Goal: Transaction & Acquisition: Download file/media

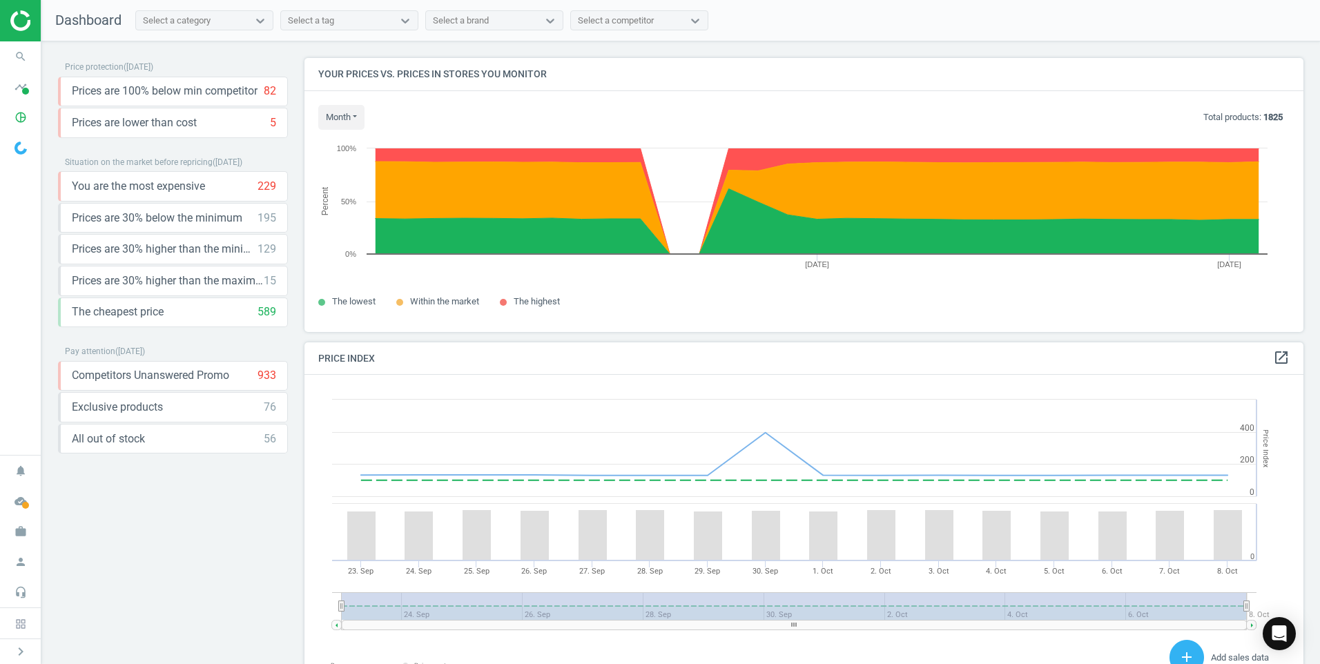
scroll to position [339, 1010]
click at [21, 93] on icon "timeline" at bounding box center [21, 87] width 26 height 26
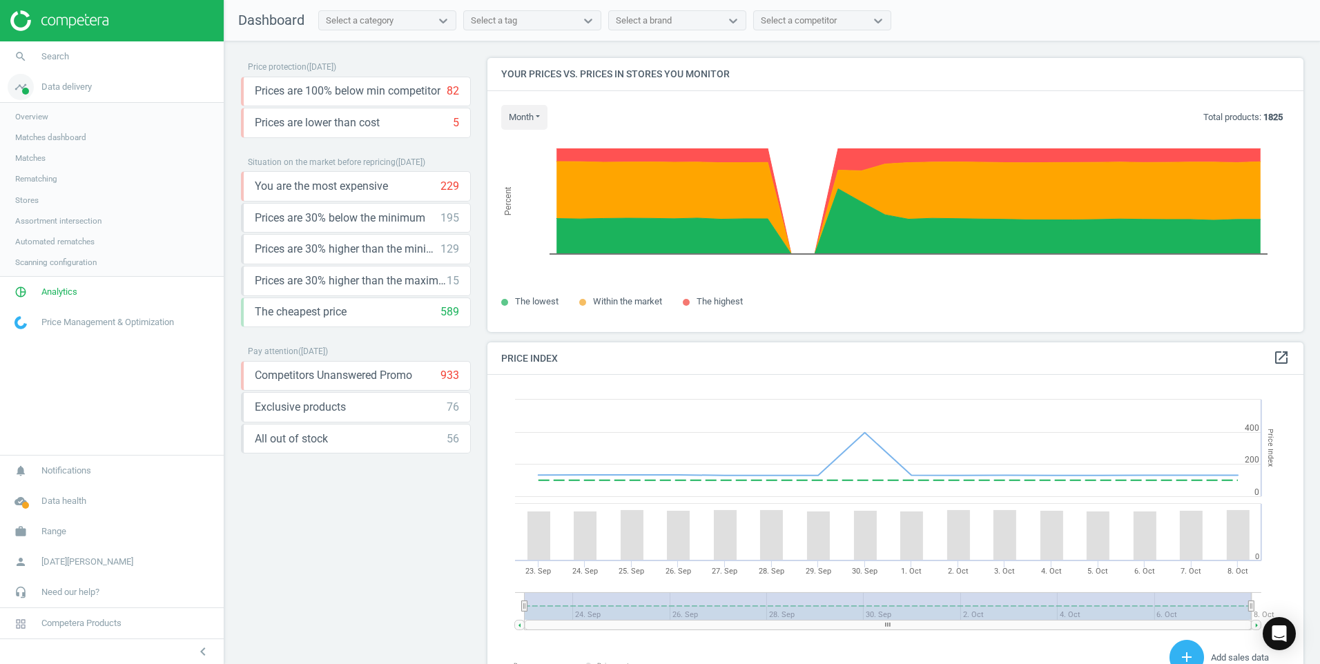
scroll to position [339, 827]
click at [56, 294] on span "Analytics" at bounding box center [59, 292] width 36 height 12
click at [39, 168] on span "Products" at bounding box center [31, 167] width 32 height 11
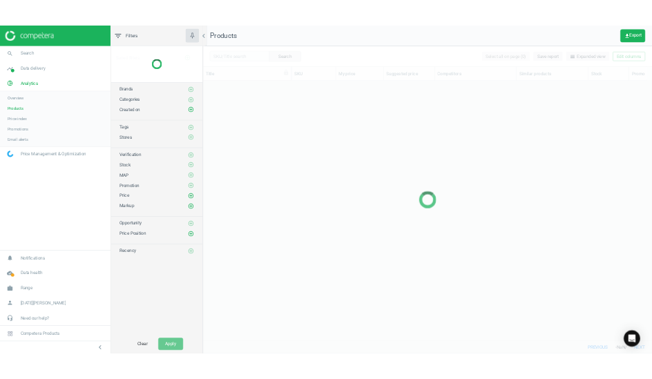
scroll to position [506, 899]
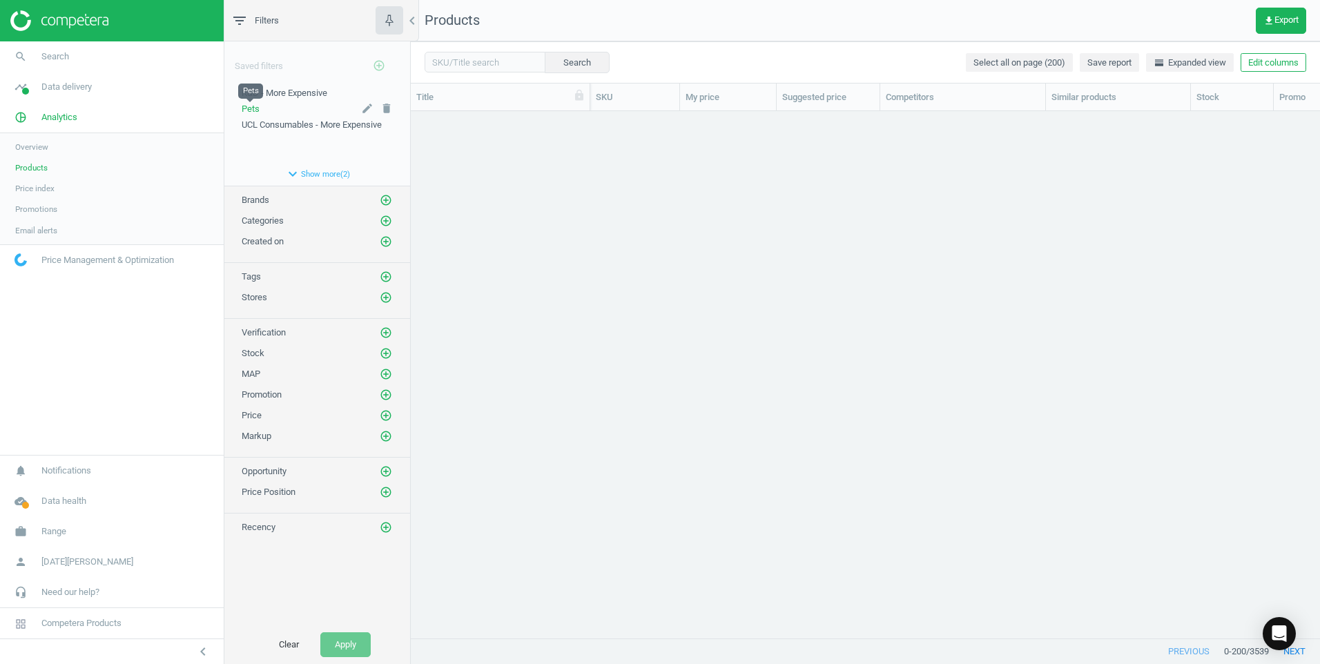
click at [255, 106] on span "Pets" at bounding box center [251, 109] width 18 height 10
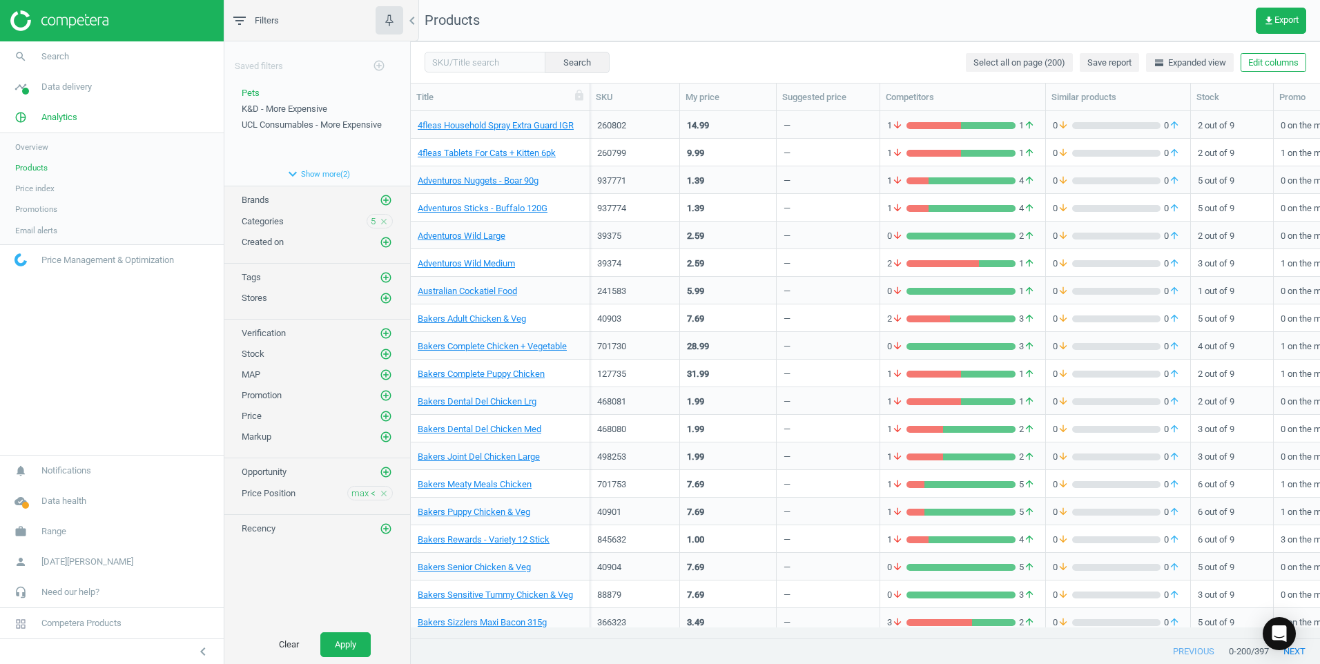
click at [288, 494] on span "Price Position" at bounding box center [269, 493] width 54 height 10
click at [386, 470] on icon "add_circle_outline" at bounding box center [386, 472] width 12 height 12
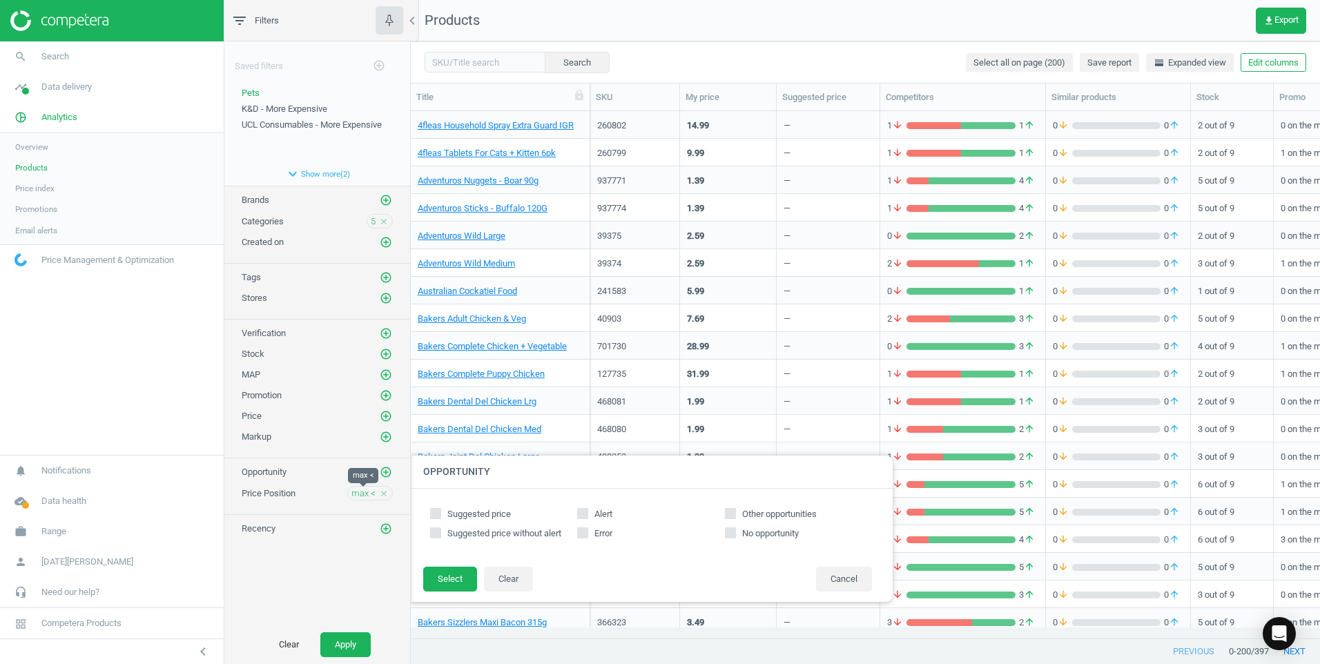
click at [361, 499] on span "max <" at bounding box center [363, 493] width 24 height 12
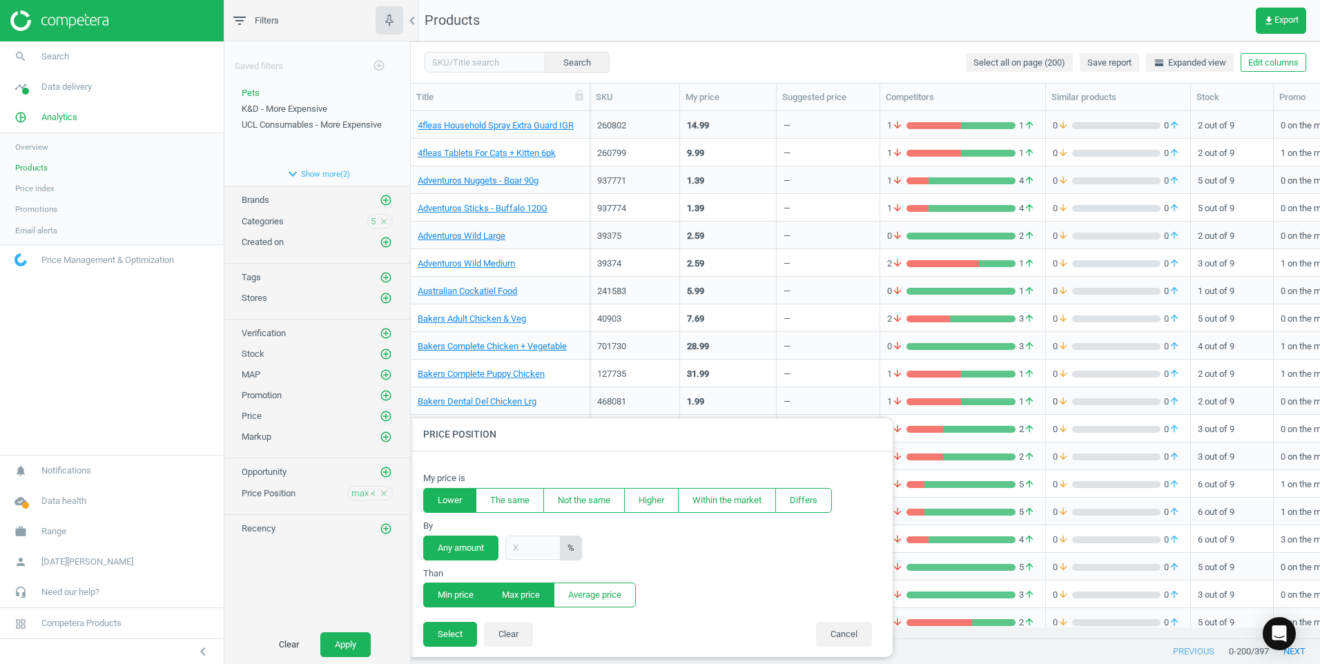
click at [453, 590] on button "Min price" at bounding box center [455, 595] width 65 height 25
click at [447, 633] on button "Select" at bounding box center [450, 634] width 54 height 25
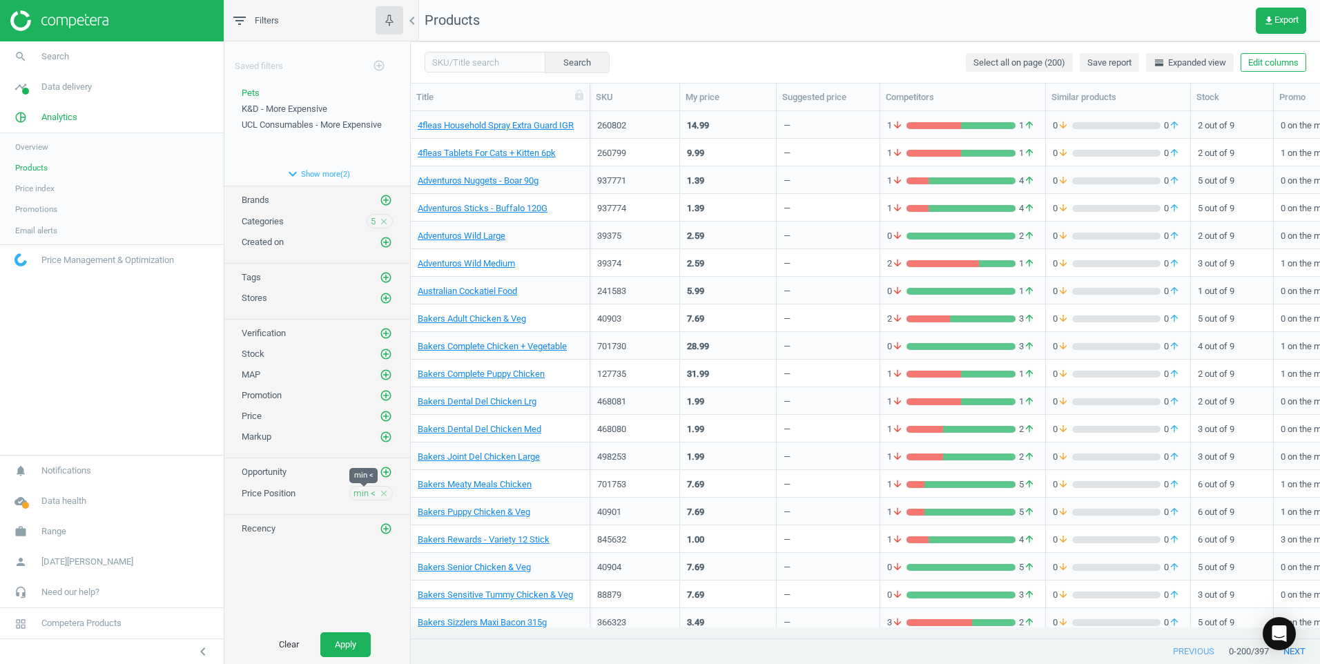
click at [362, 494] on span "min <" at bounding box center [364, 493] width 22 height 12
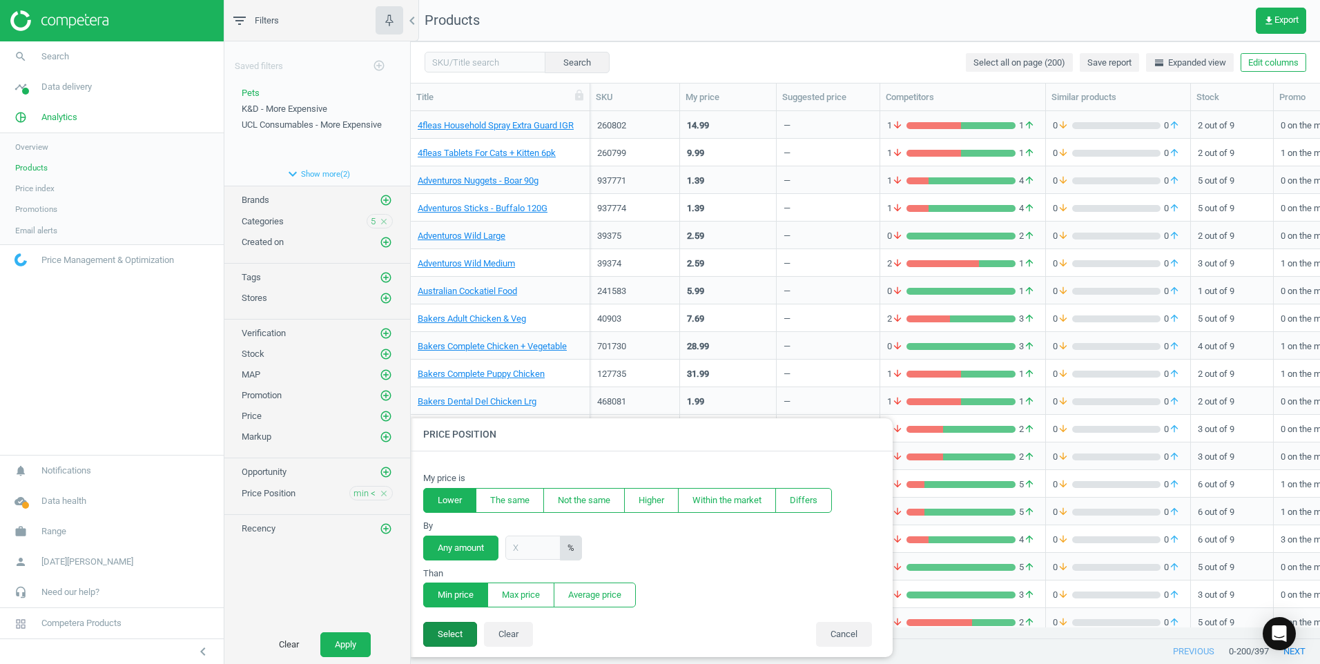
click at [446, 636] on button "Select" at bounding box center [450, 634] width 54 height 25
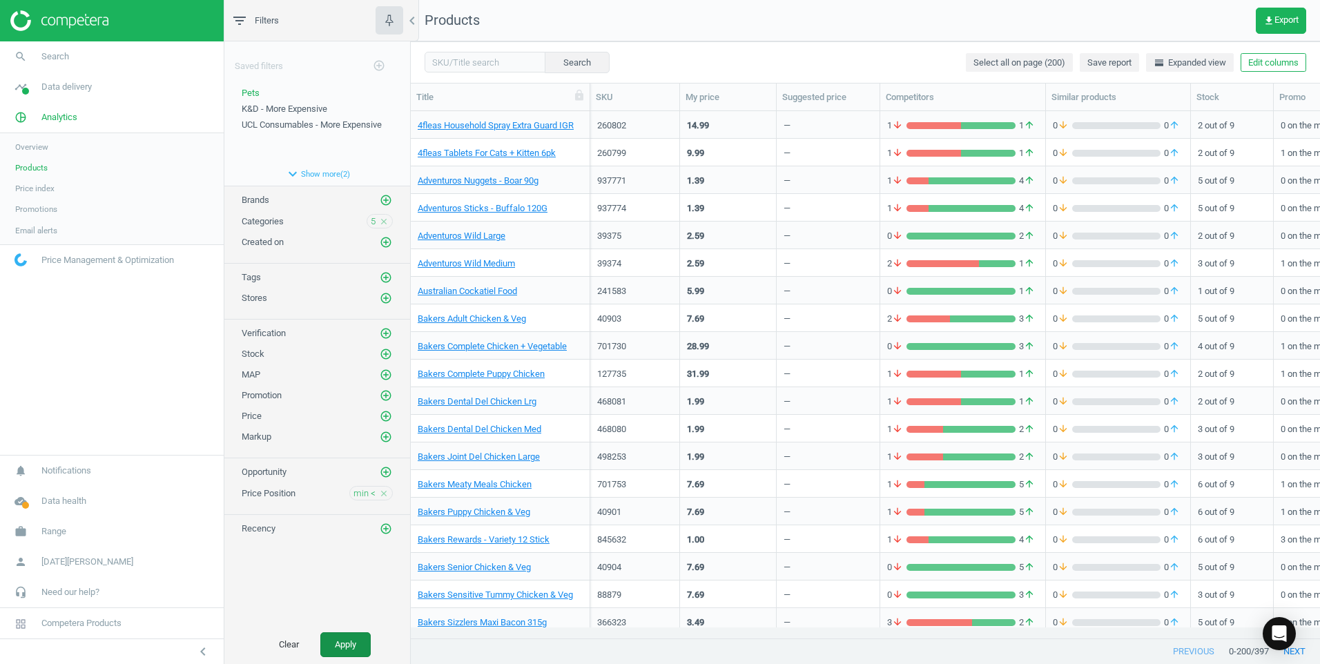
click at [347, 644] on button "Apply" at bounding box center [345, 644] width 50 height 25
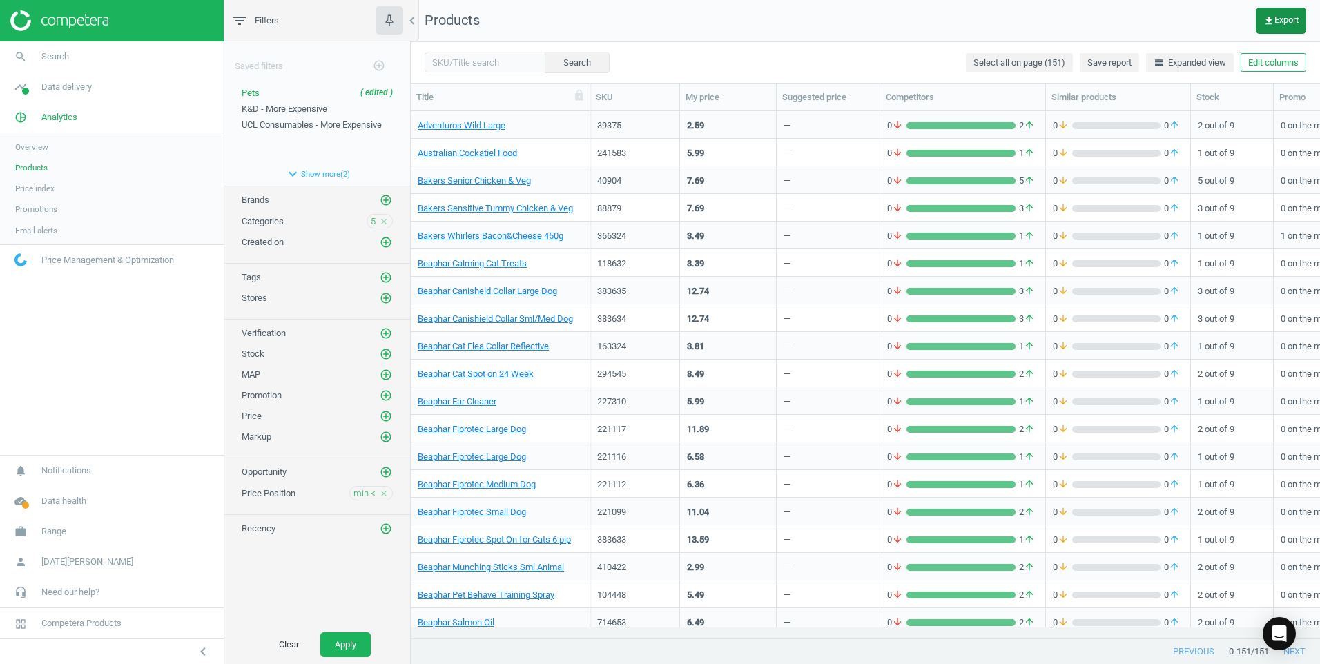
click at [1272, 18] on icon "get_app" at bounding box center [1268, 20] width 11 height 11
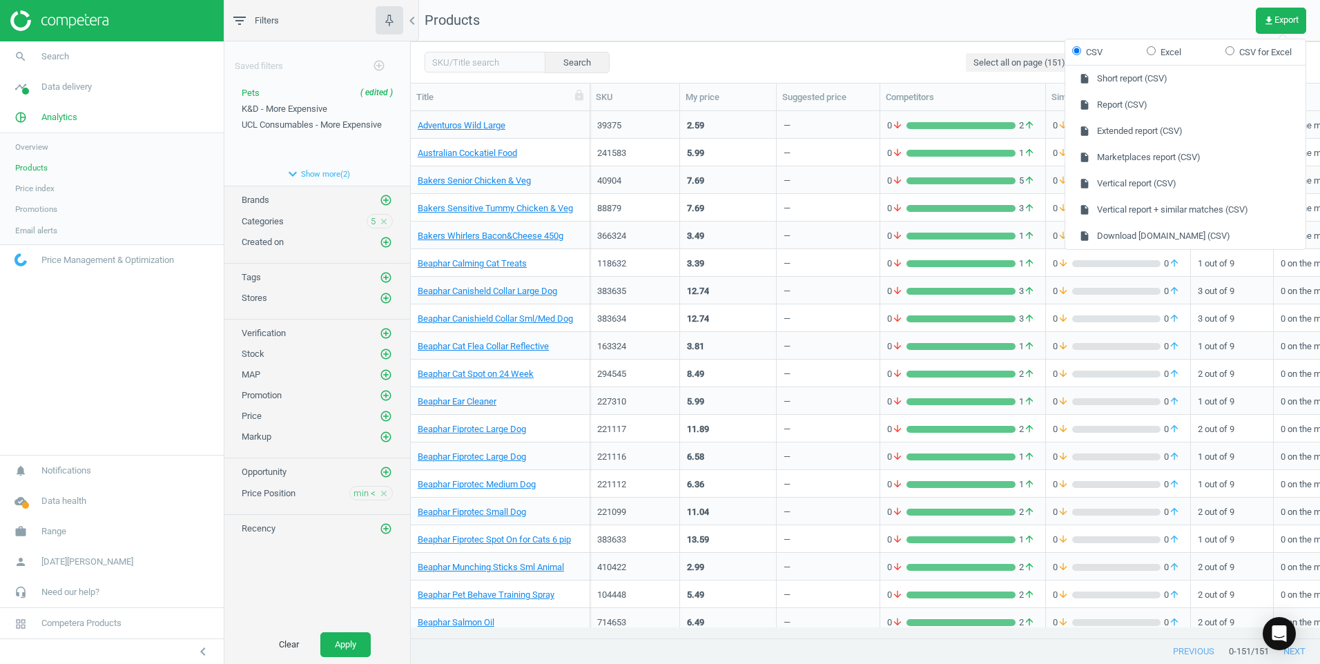
click at [1154, 52] on input "Excel" at bounding box center [1151, 50] width 9 height 9
radio input "true"
click at [1187, 141] on button "insert_drive_file Extended report (Excel)" at bounding box center [1185, 131] width 240 height 26
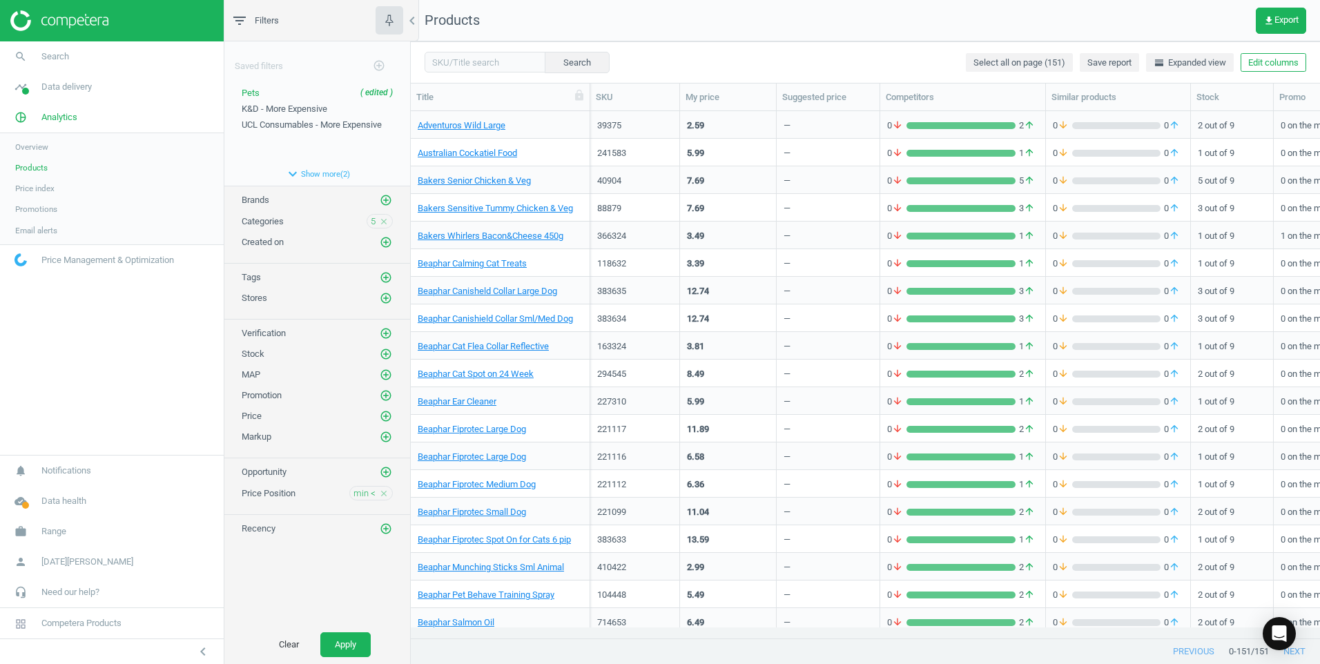
click at [864, 39] on nav "Products get_app Export" at bounding box center [865, 20] width 909 height 41
click at [1270, 23] on icon "get_app" at bounding box center [1268, 20] width 11 height 11
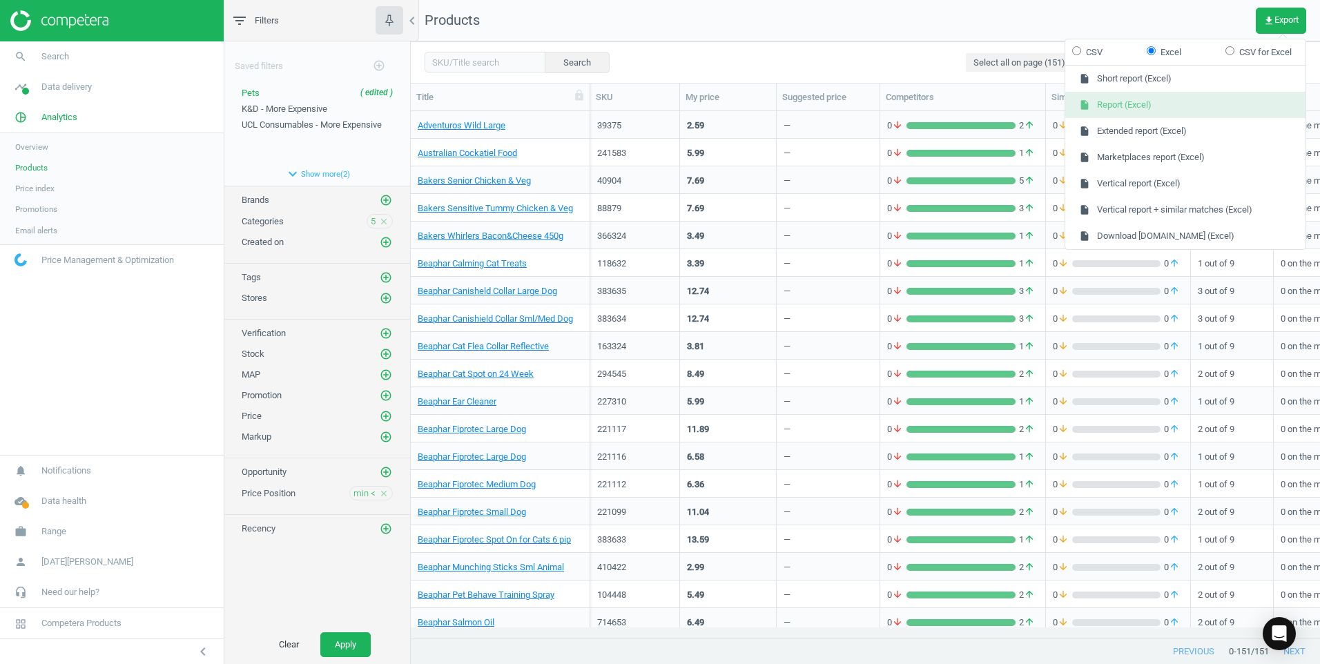
click at [1180, 100] on button "insert_drive_file Report (Excel)" at bounding box center [1185, 105] width 240 height 26
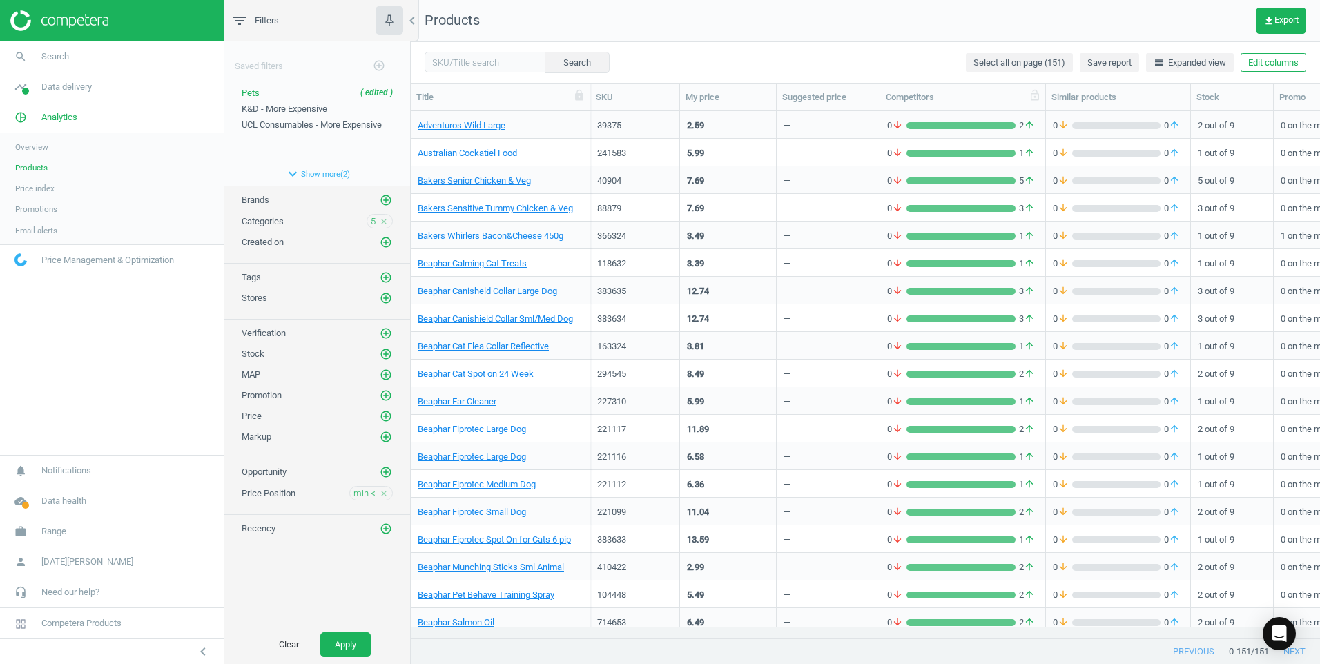
scroll to position [506, 899]
click at [282, 491] on span "Price Position" at bounding box center [269, 493] width 54 height 10
click at [354, 494] on span "min <" at bounding box center [364, 493] width 22 height 12
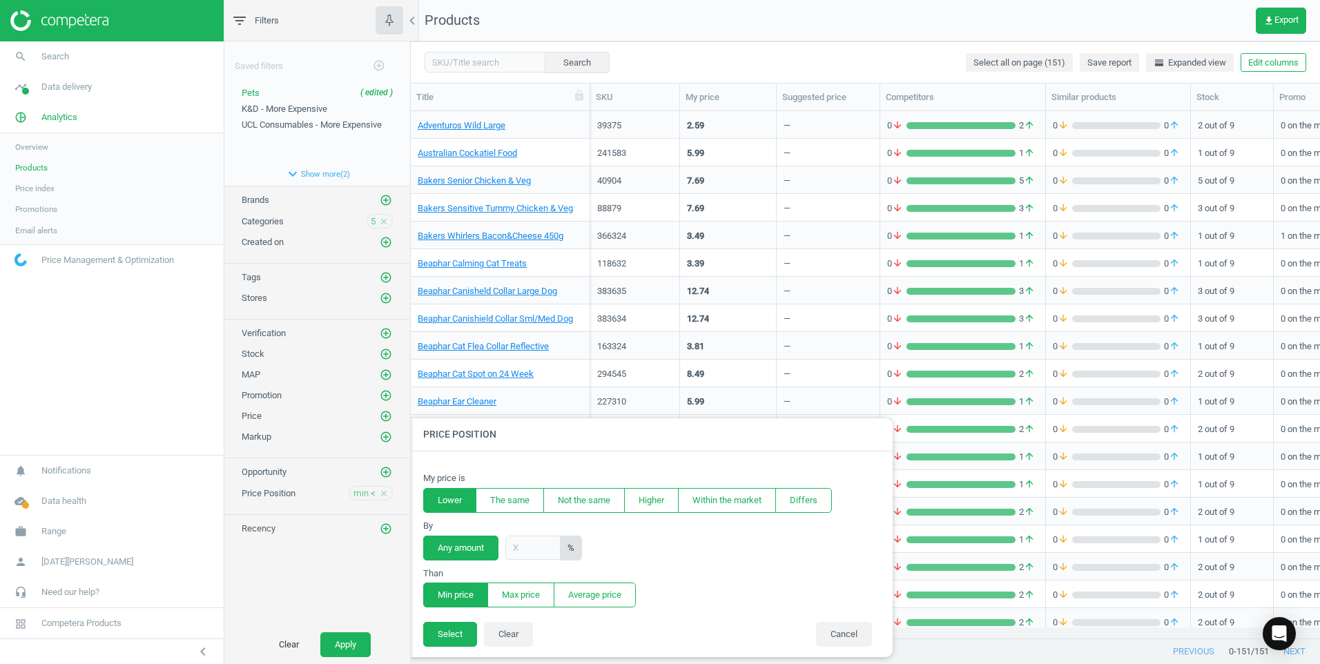
click at [290, 556] on div "Saved filters add_circle_outline Pets ( edited ) save refresh K&D - More Expens…" at bounding box center [317, 333] width 186 height 584
click at [850, 634] on button "Cancel" at bounding box center [844, 634] width 56 height 25
